Goal: Navigation & Orientation: Find specific page/section

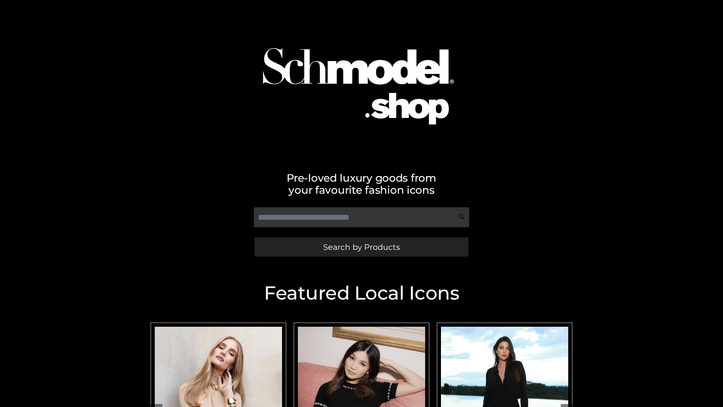
click at [361, 247] on span "Search by Products" at bounding box center [361, 247] width 77 height 8
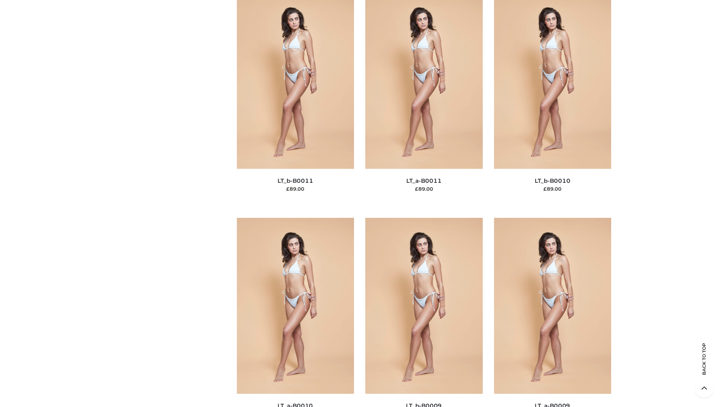
scroll to position [3381, 0]
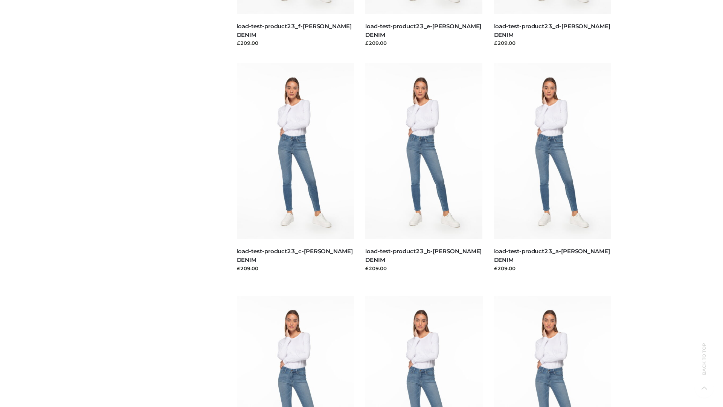
scroll to position [660, 0]
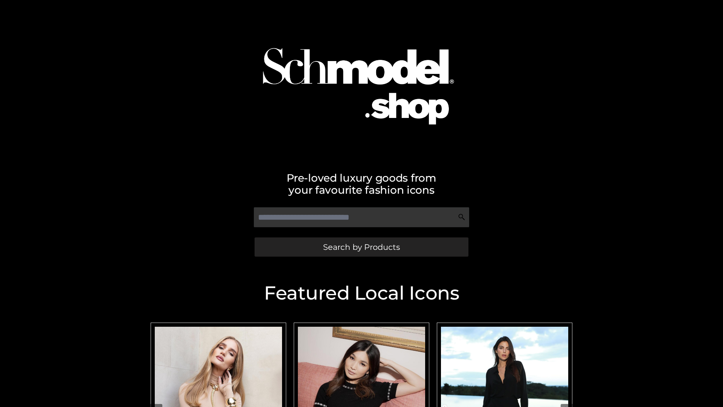
click at [361, 247] on span "Search by Products" at bounding box center [361, 247] width 77 height 8
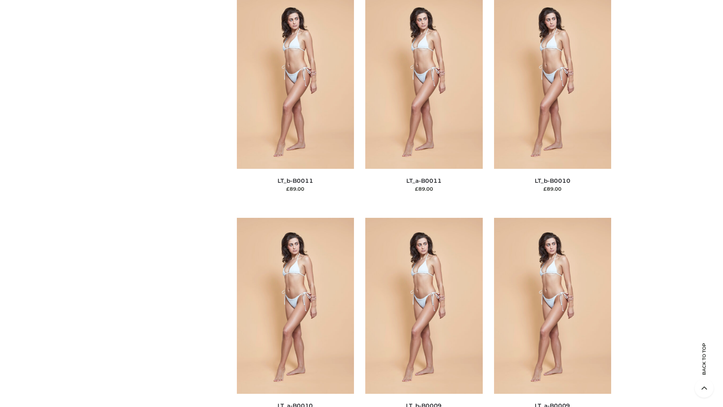
scroll to position [3381, 0]
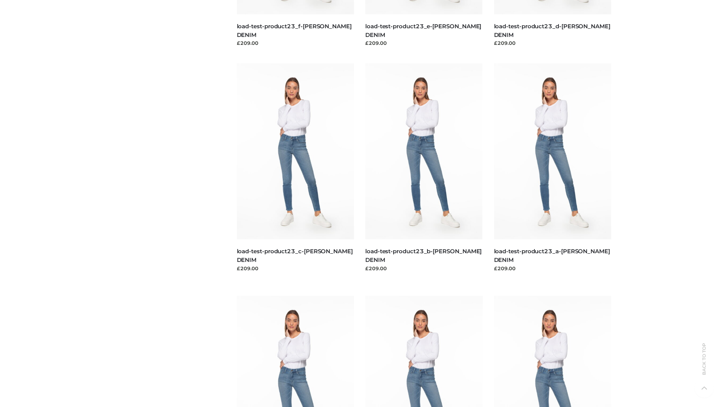
scroll to position [660, 0]
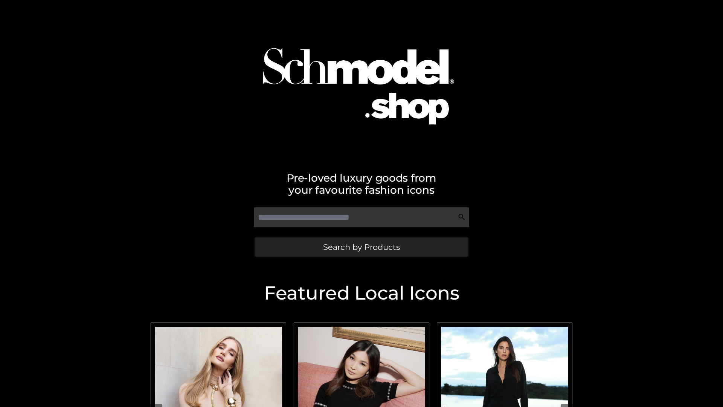
click at [361, 247] on span "Search by Products" at bounding box center [361, 247] width 77 height 8
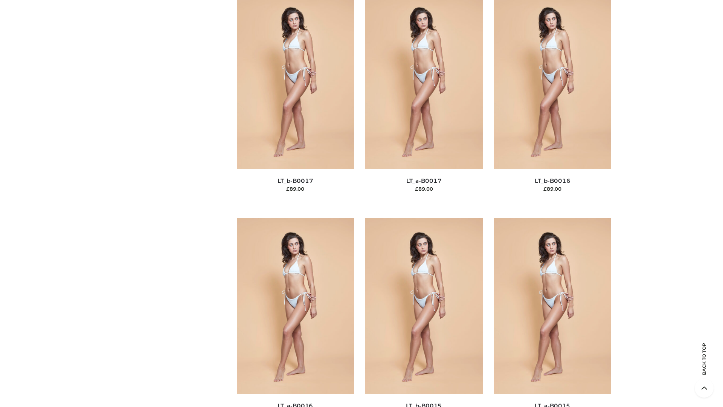
scroll to position [2474, 0]
